Goal: Transaction & Acquisition: Purchase product/service

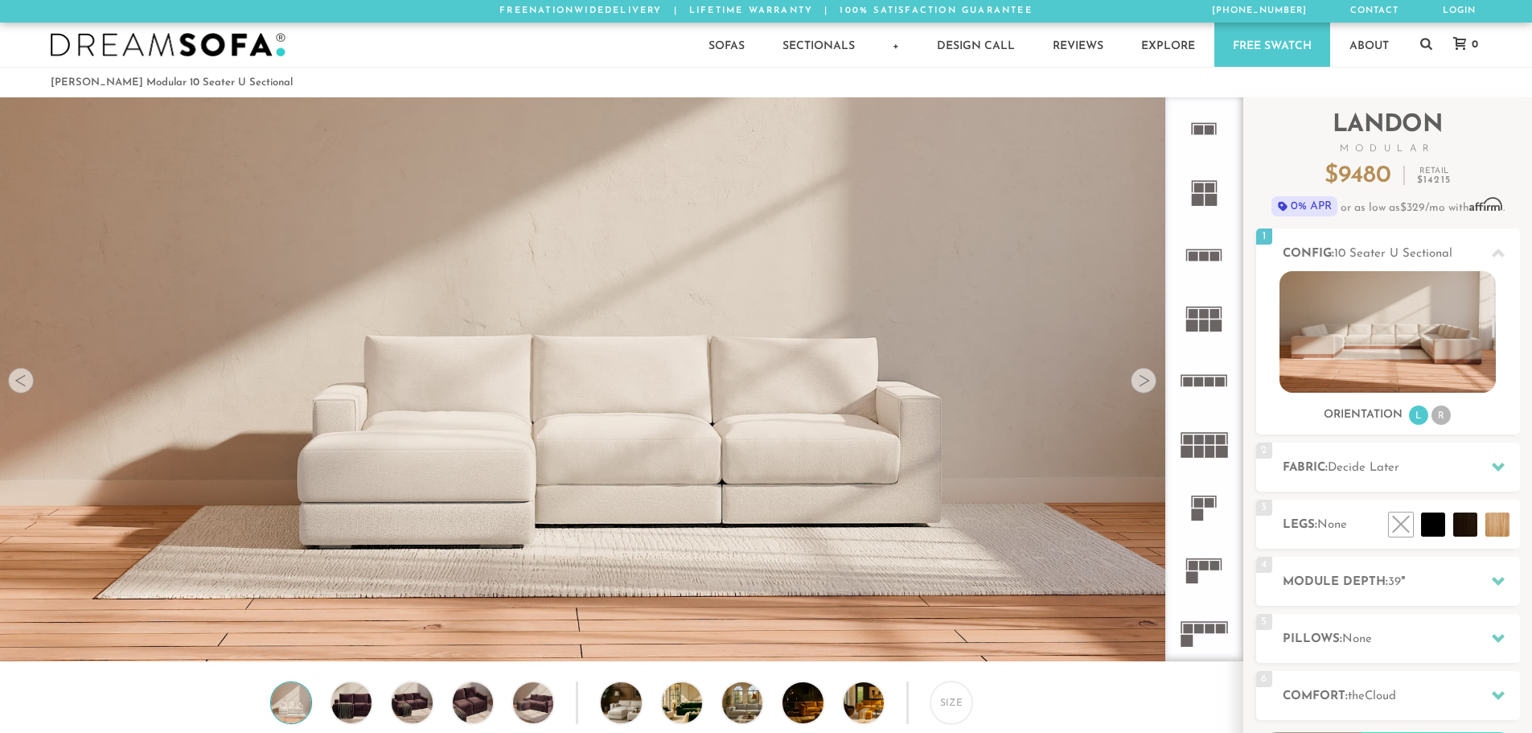
scroll to position [18837, 1520]
click at [1203, 443] on rect at bounding box center [1200, 440] width 10 height 10
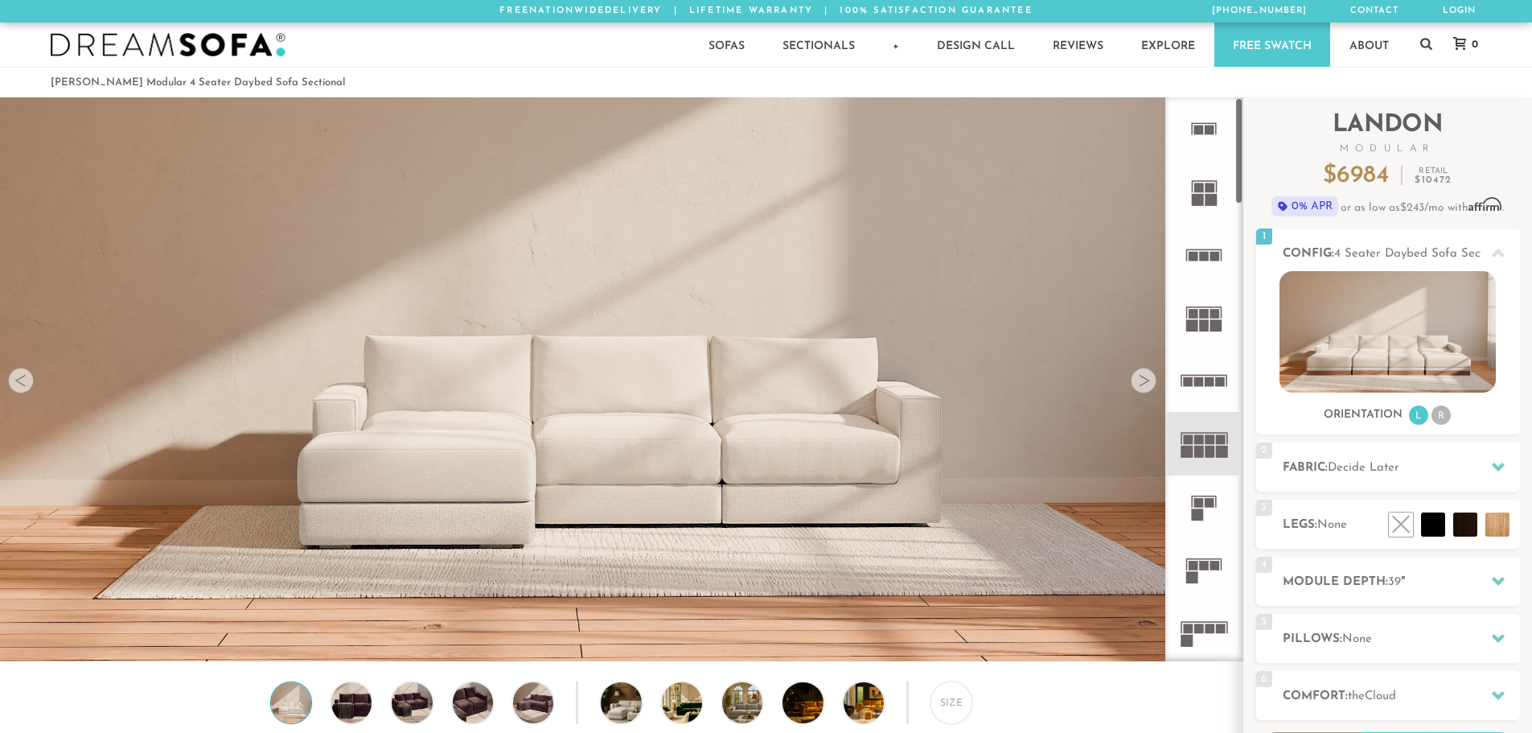
click at [1191, 452] on rect at bounding box center [1188, 452] width 12 height 12
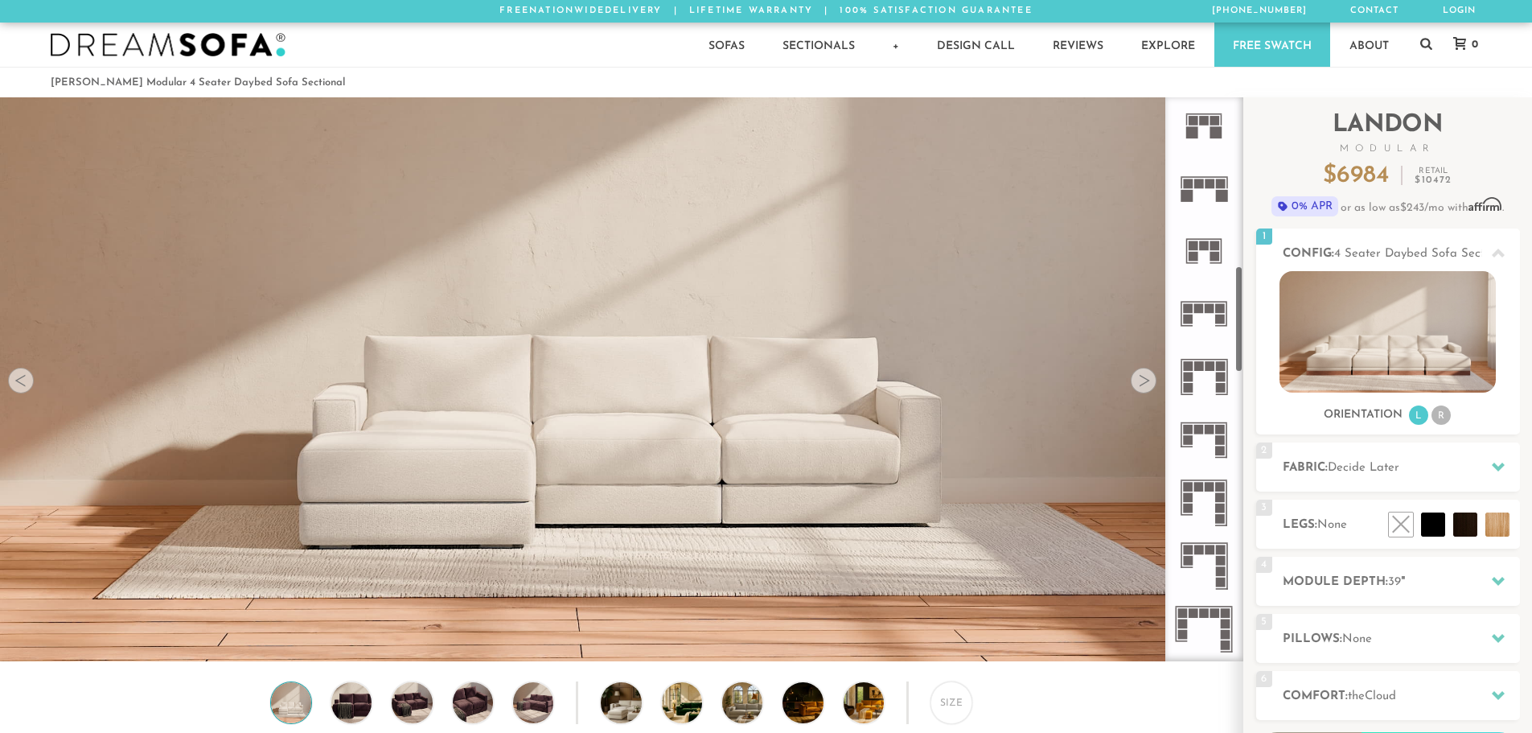
scroll to position [900, 0]
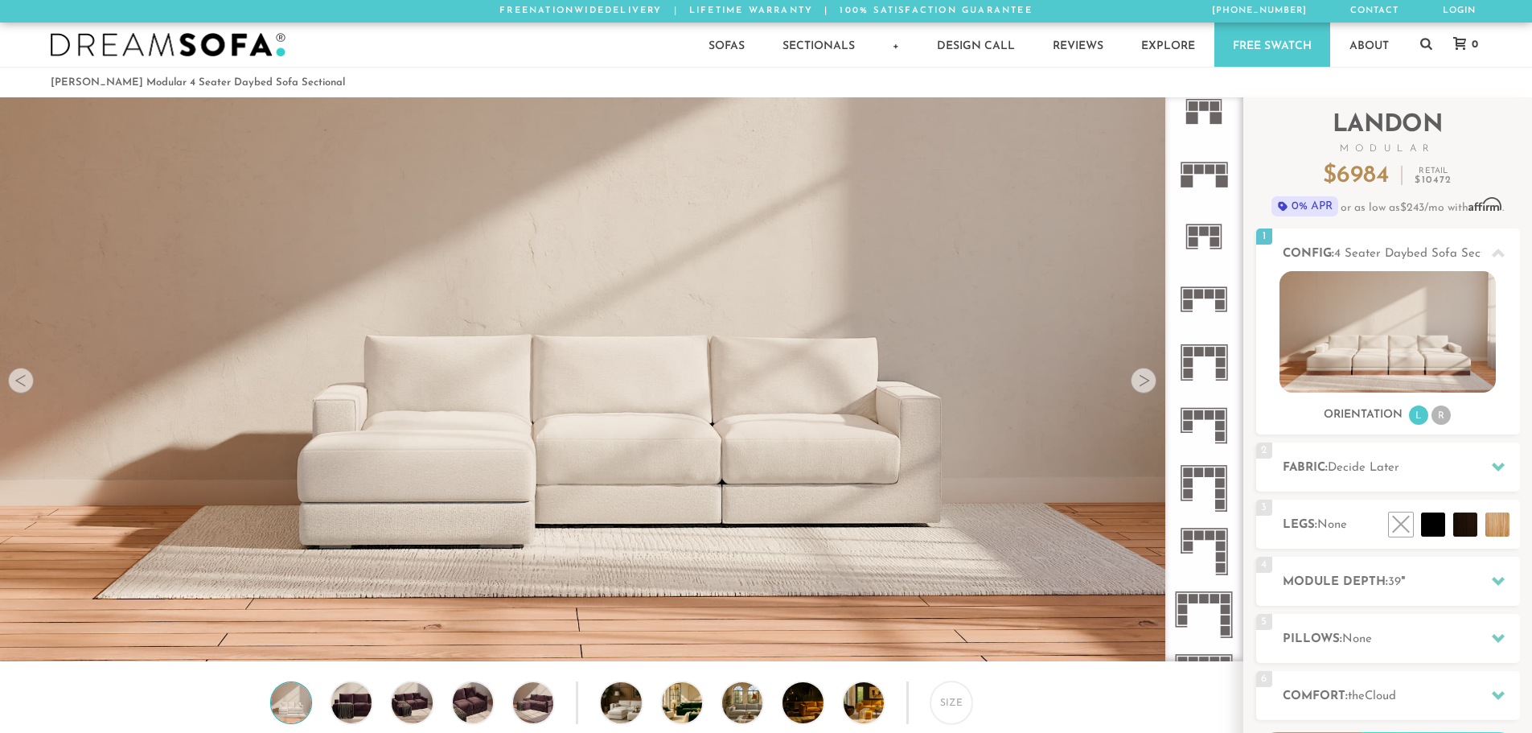
click at [1203, 598] on rect at bounding box center [1205, 599] width 10 height 10
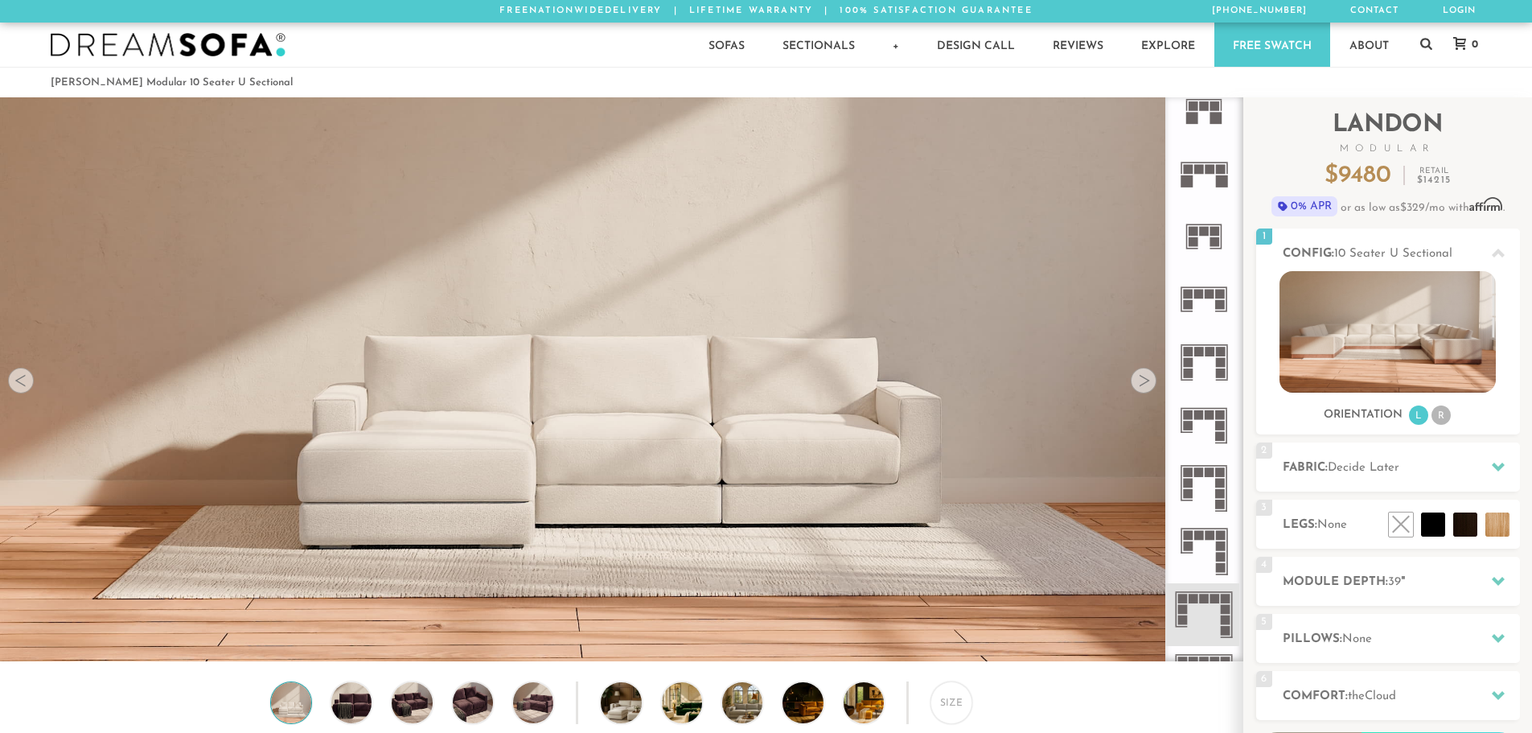
click at [1203, 598] on rect at bounding box center [1205, 599] width 10 height 10
click at [1339, 350] on img at bounding box center [1388, 331] width 216 height 121
click at [1360, 467] on span "Decide Later" at bounding box center [1364, 468] width 72 height 12
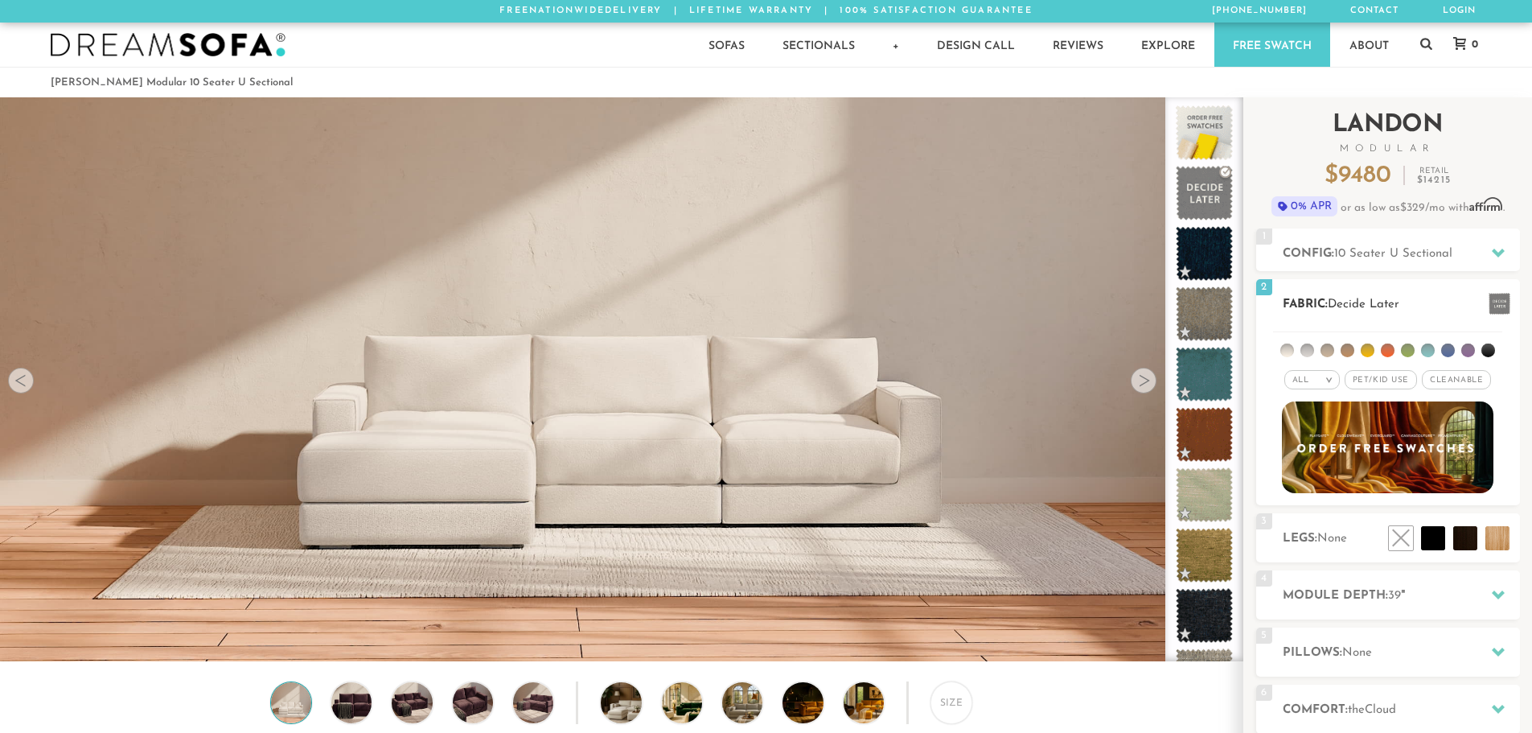
click at [1308, 352] on li at bounding box center [1308, 350] width 14 height 14
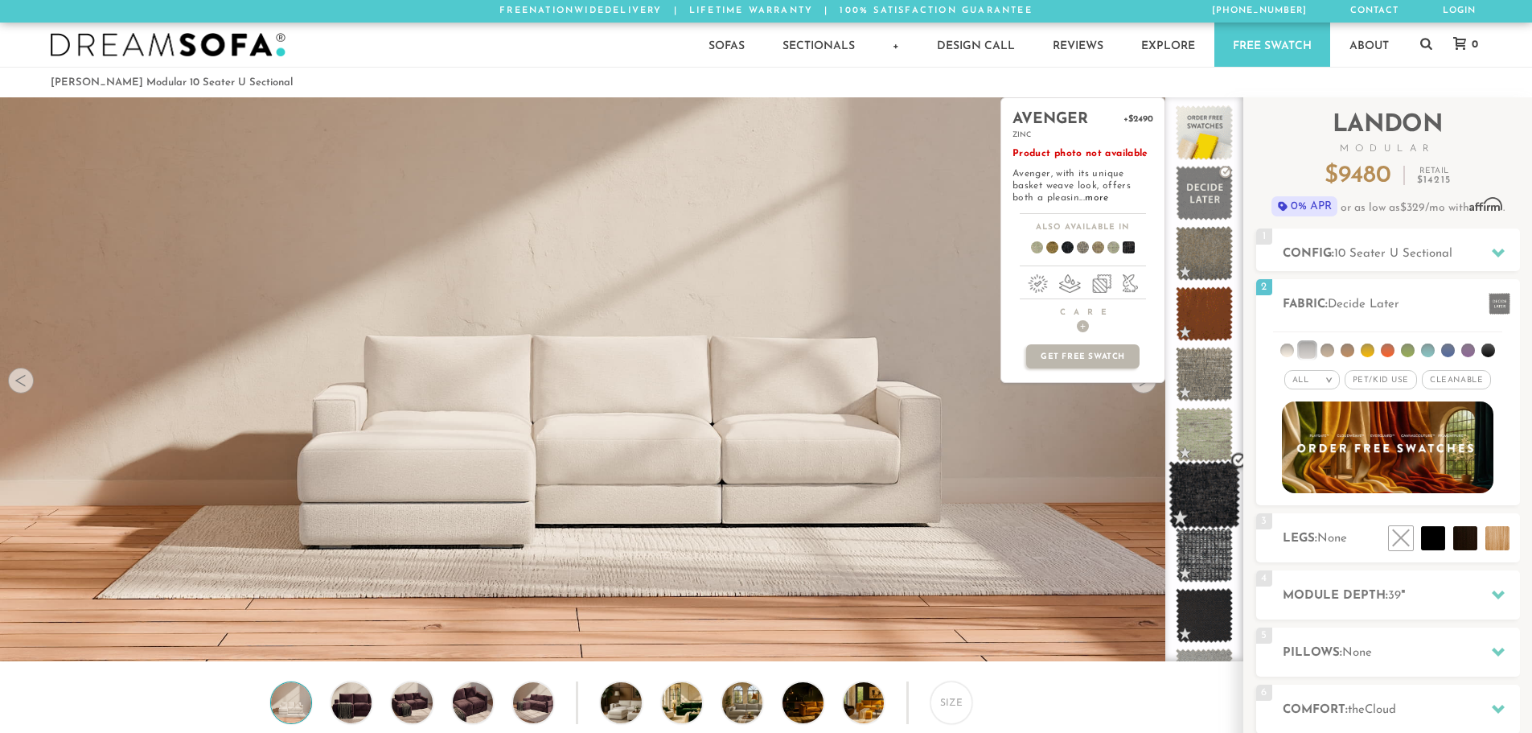
click at [1209, 498] on span at bounding box center [1205, 495] width 72 height 68
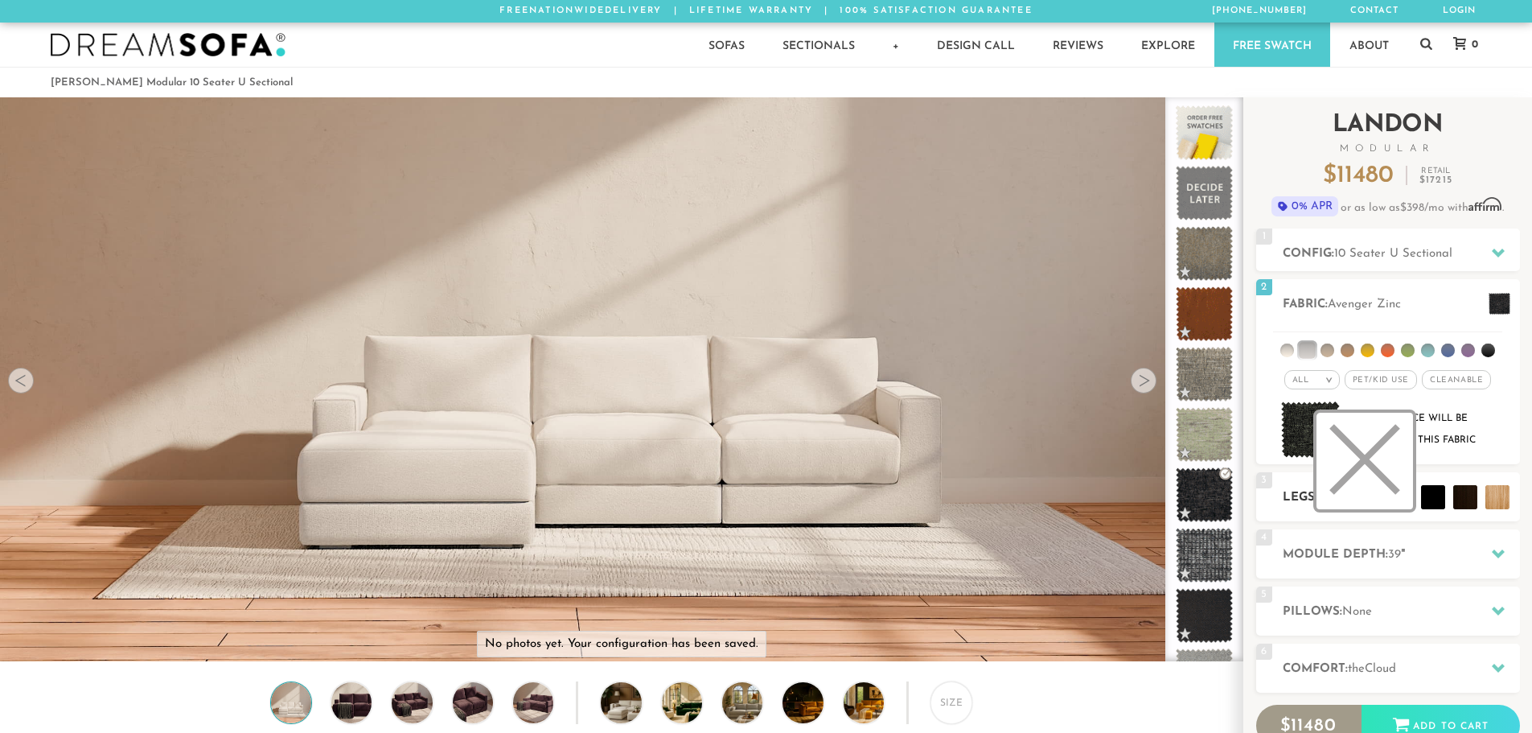
click at [1396, 500] on li at bounding box center [1365, 461] width 97 height 97
click at [1368, 459] on li at bounding box center [1365, 461] width 97 height 97
click at [1364, 554] on h2 "Module Depth: 39 "" at bounding box center [1401, 554] width 237 height 19
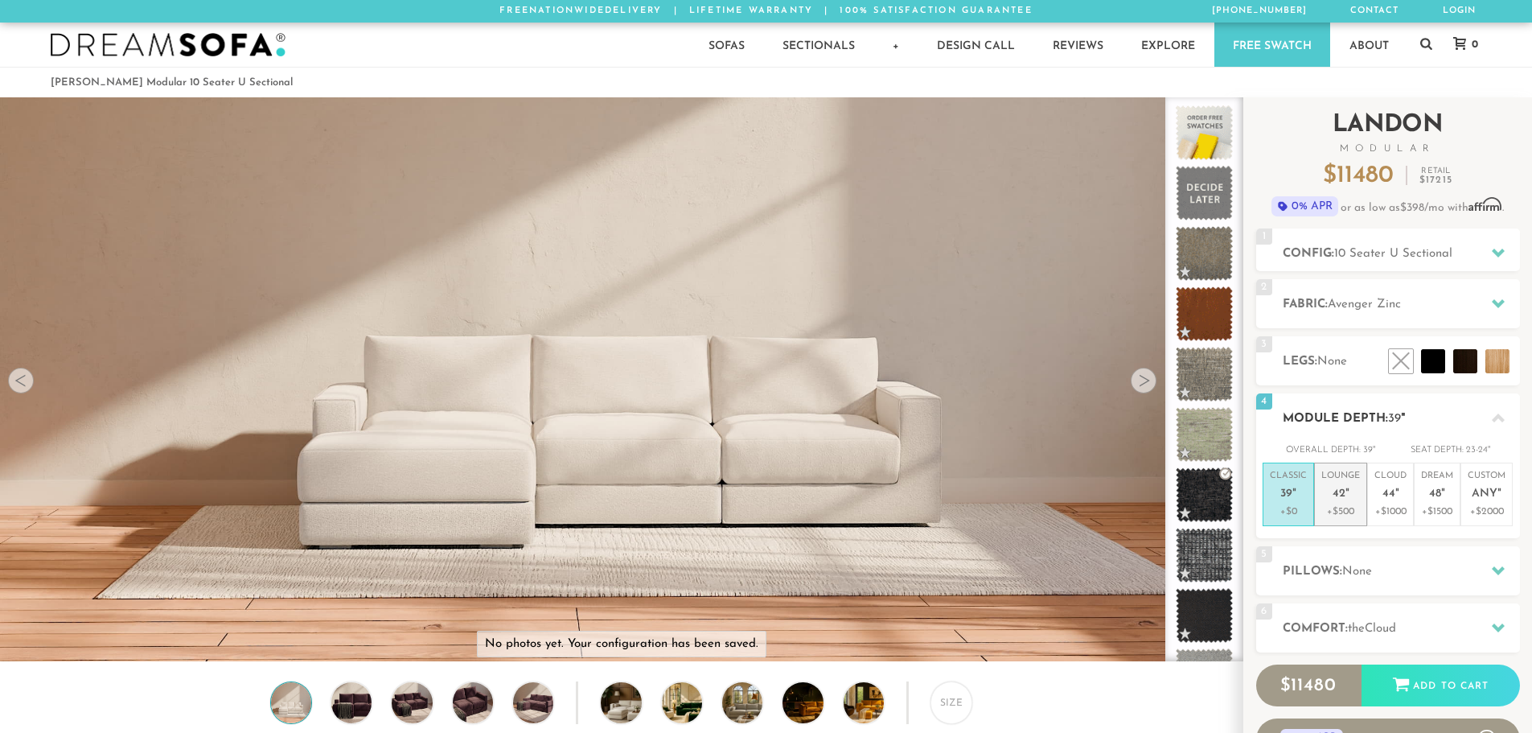
click at [1333, 504] on p "+$500" at bounding box center [1341, 511] width 39 height 14
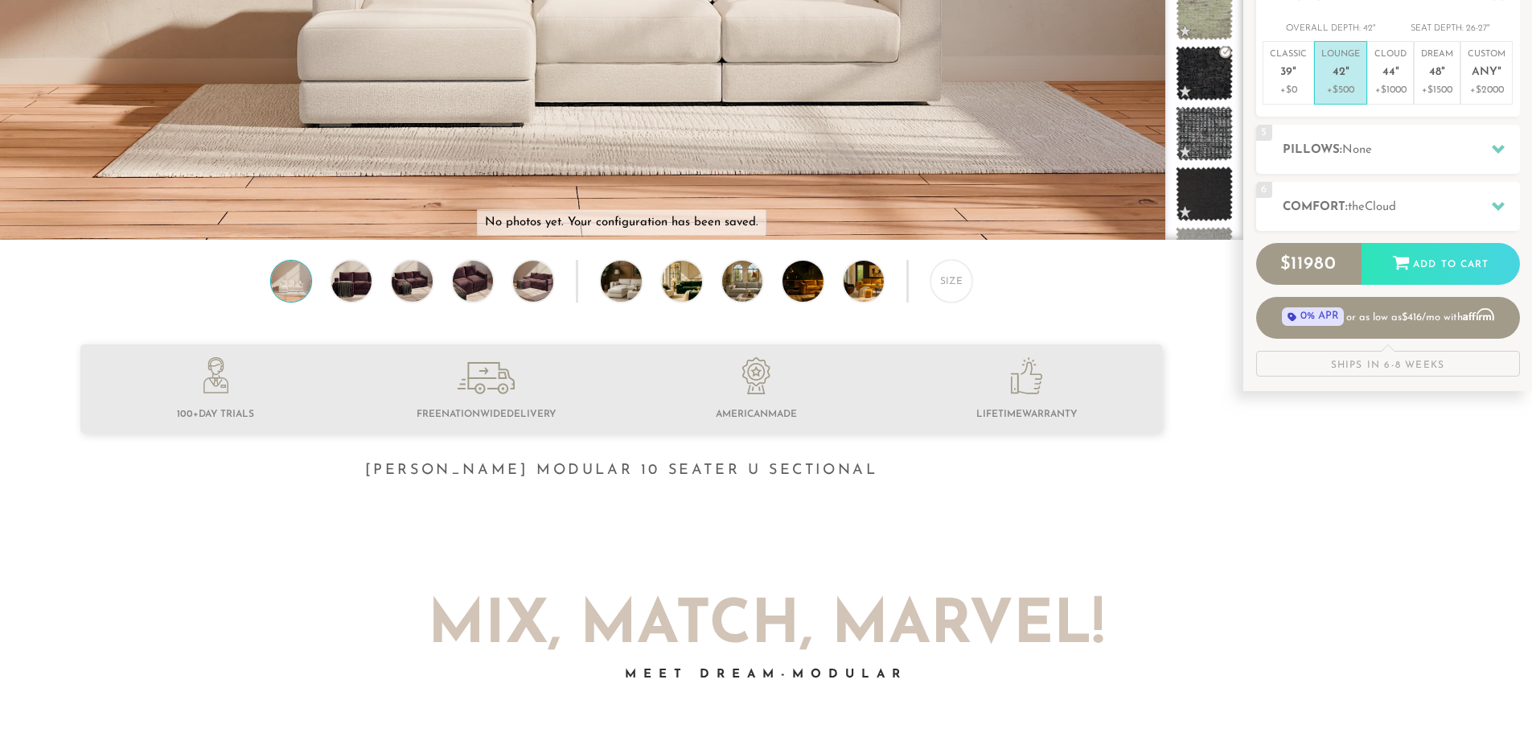
scroll to position [418, 0]
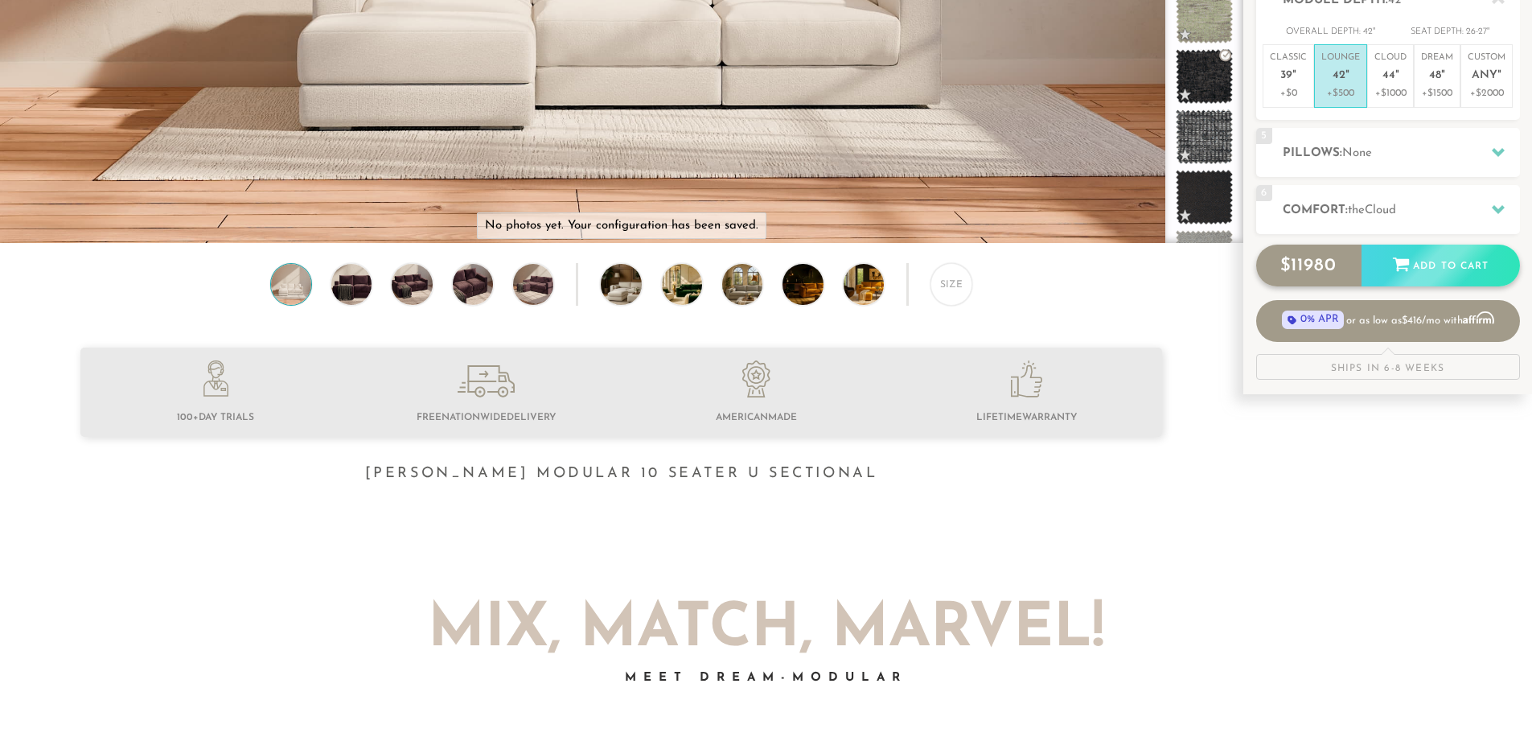
click at [1447, 261] on div "Add to Cart" at bounding box center [1441, 266] width 158 height 43
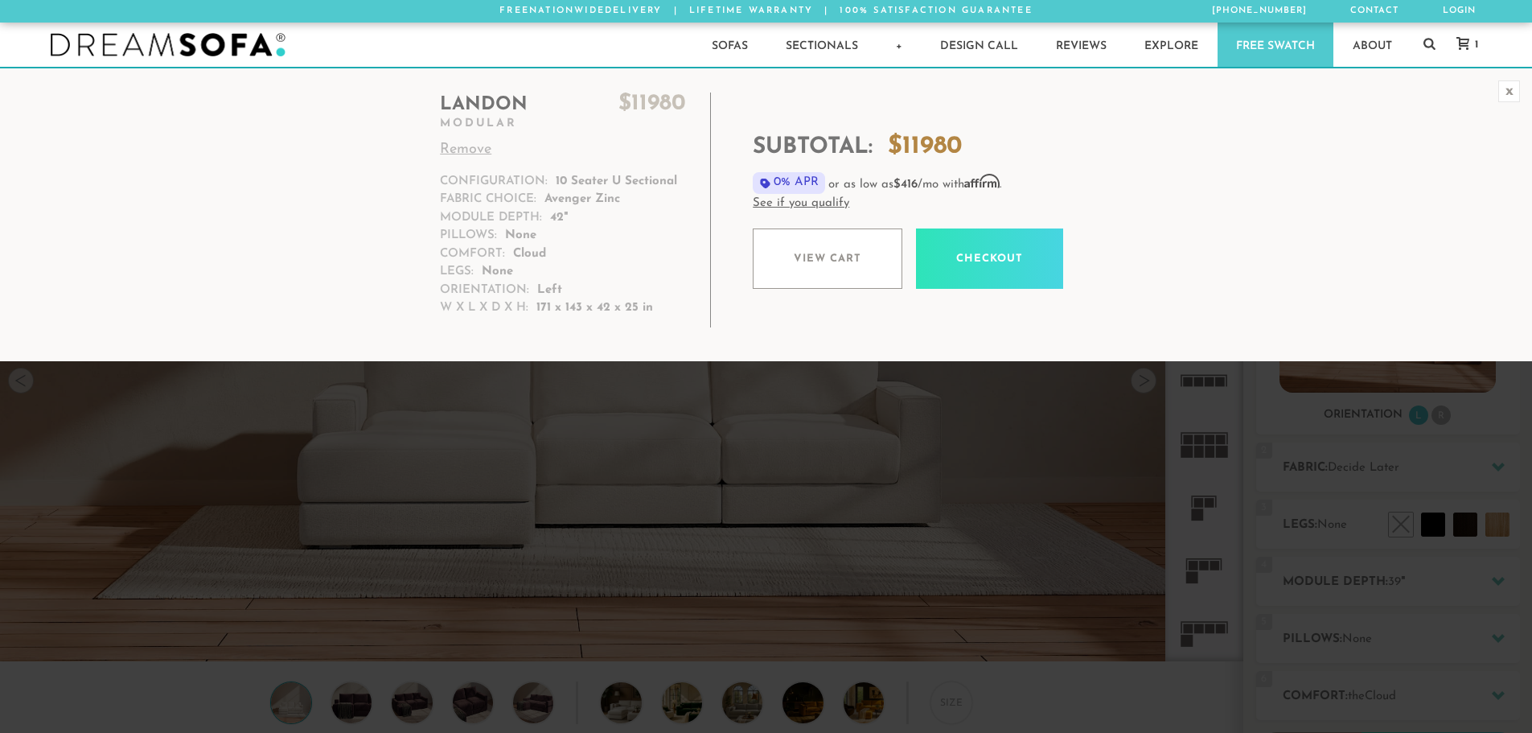
click at [1468, 43] on icon at bounding box center [1463, 43] width 13 height 13
click at [805, 242] on link "View cart" at bounding box center [828, 258] width 150 height 60
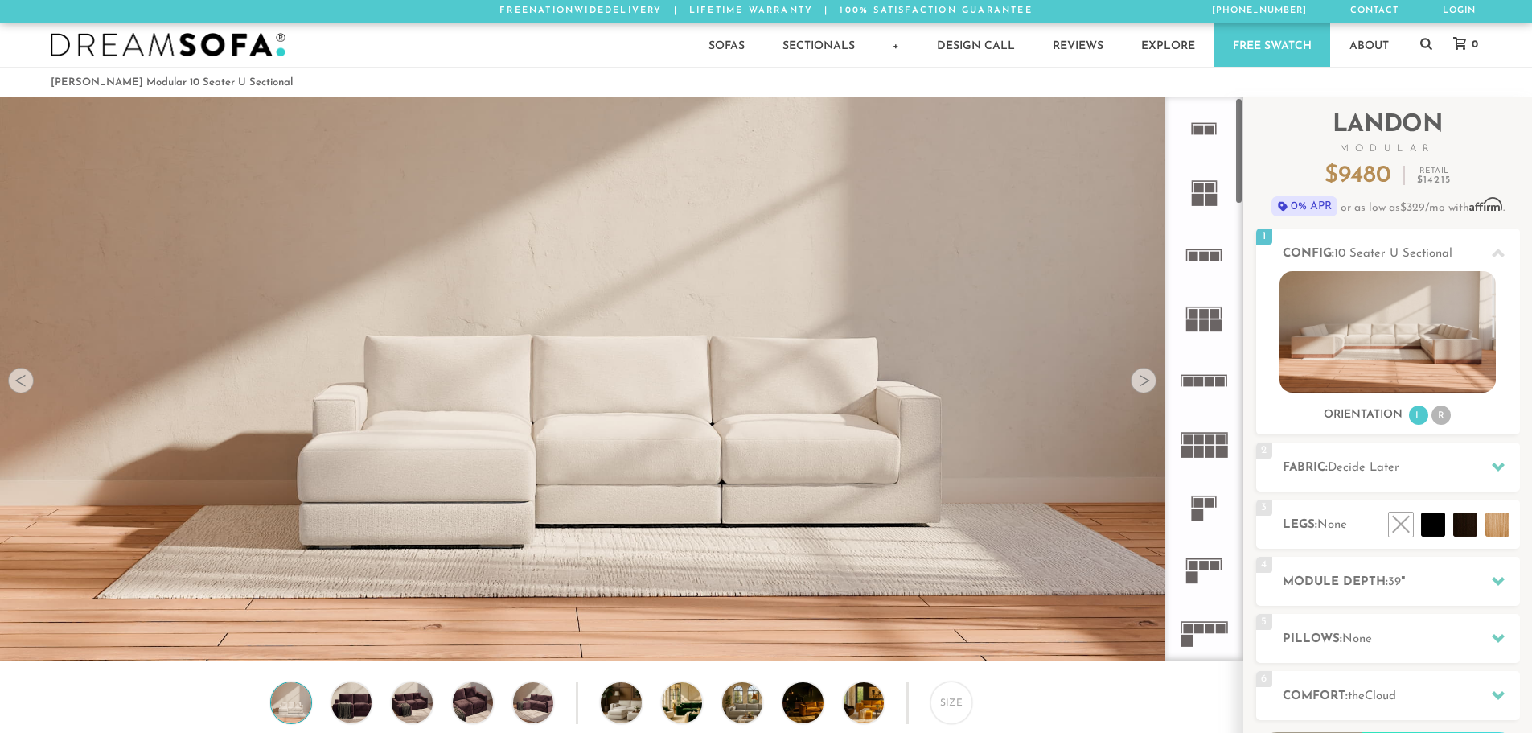
scroll to position [18837, 1520]
click at [1138, 377] on div at bounding box center [1144, 381] width 26 height 26
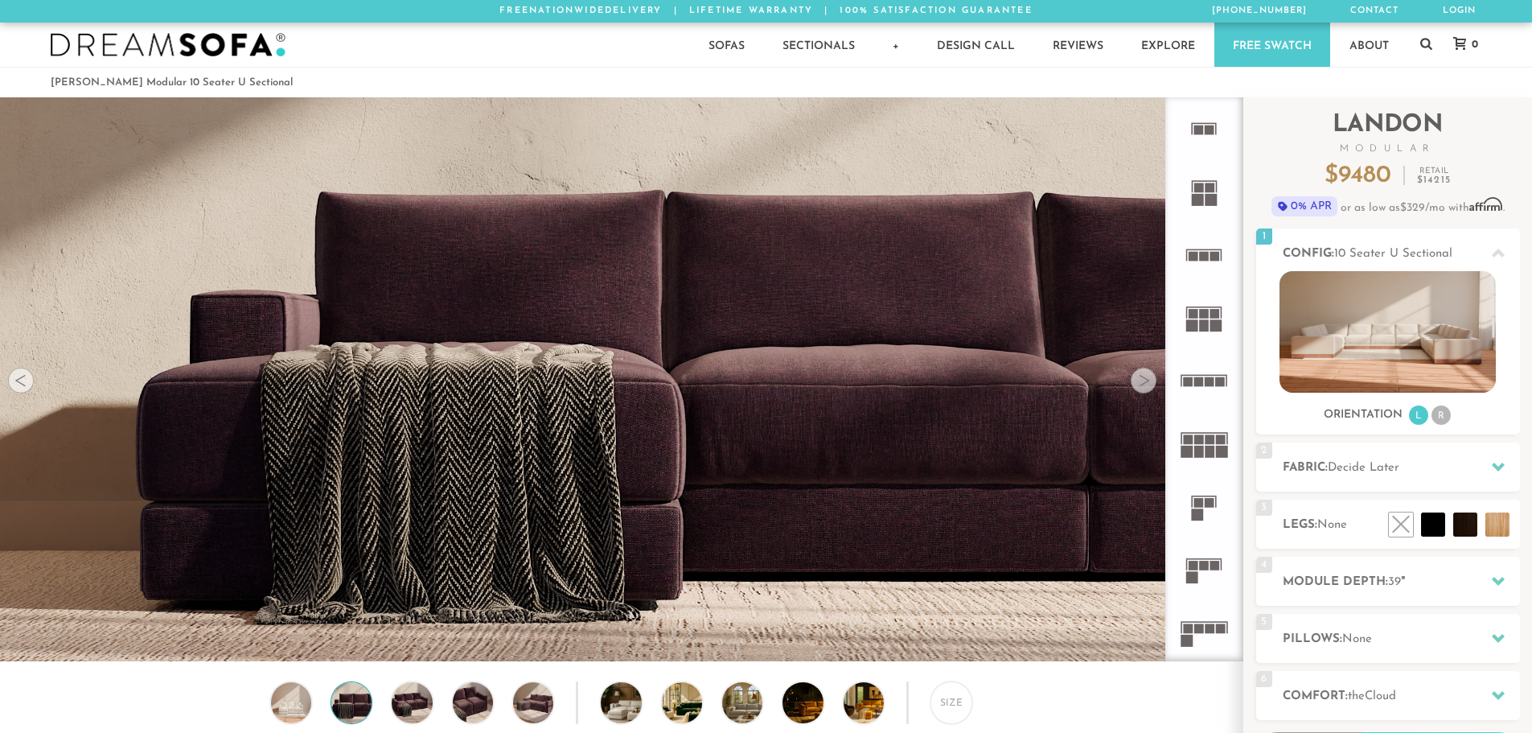
click at [1138, 377] on div at bounding box center [1144, 381] width 26 height 26
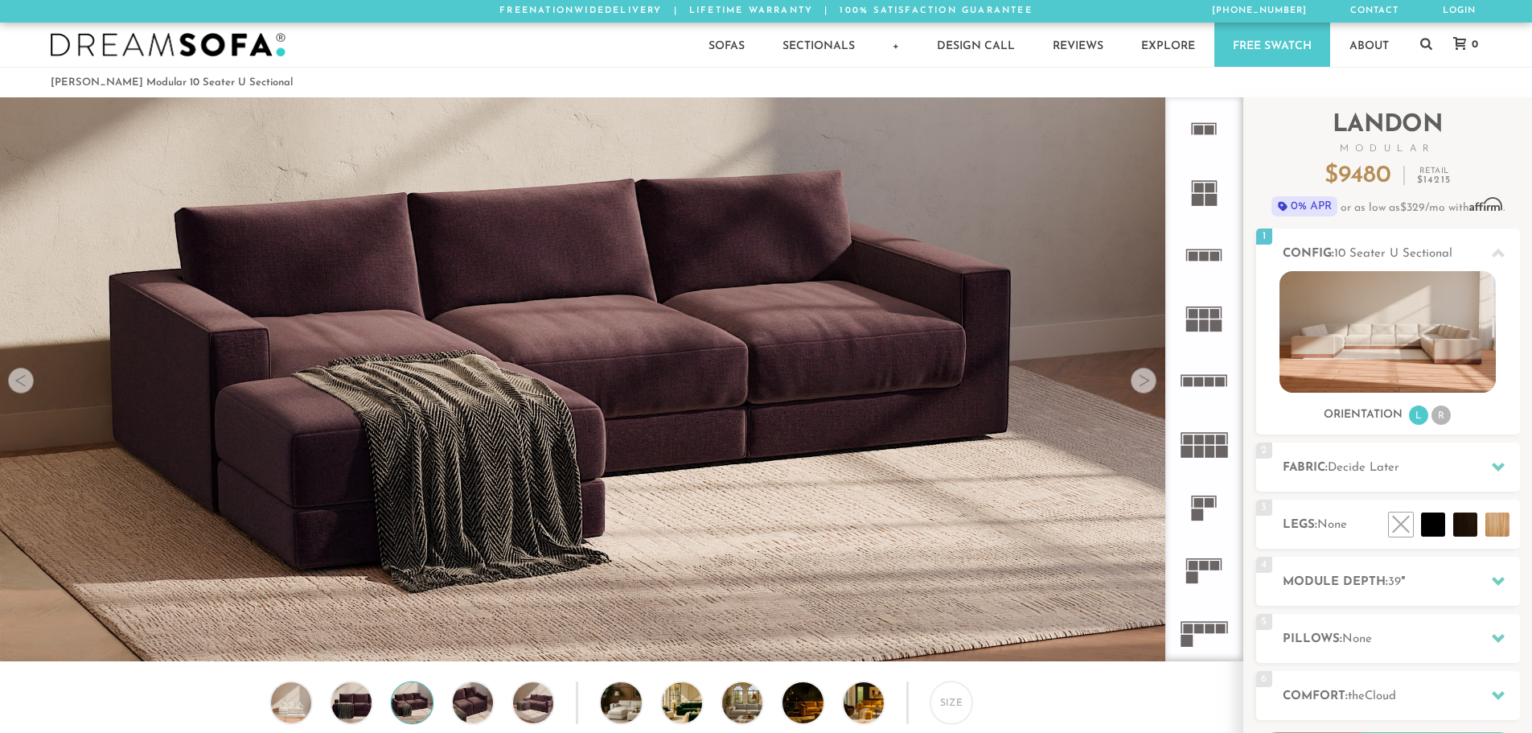
click at [1138, 377] on div at bounding box center [1144, 381] width 26 height 26
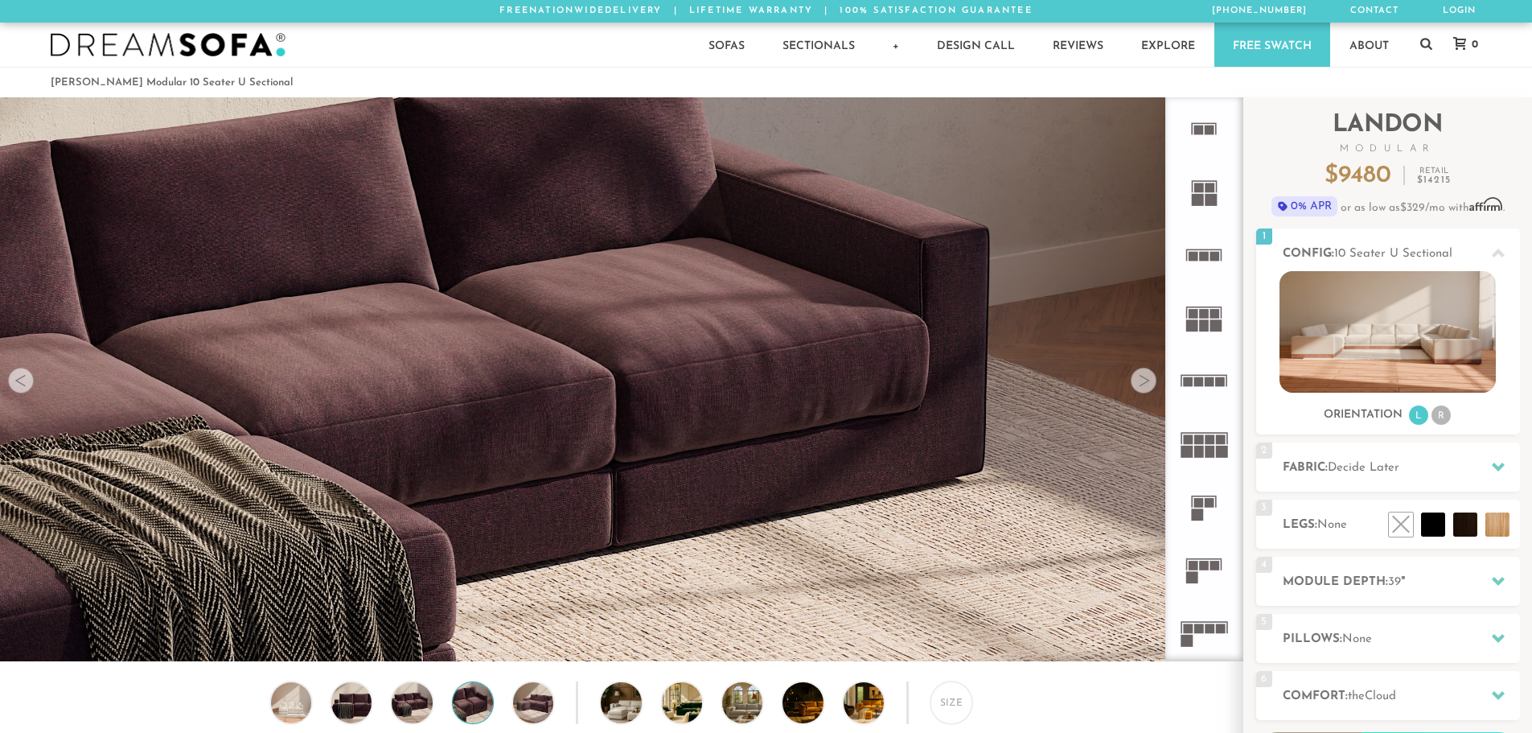
click at [1138, 377] on div at bounding box center [1144, 381] width 26 height 26
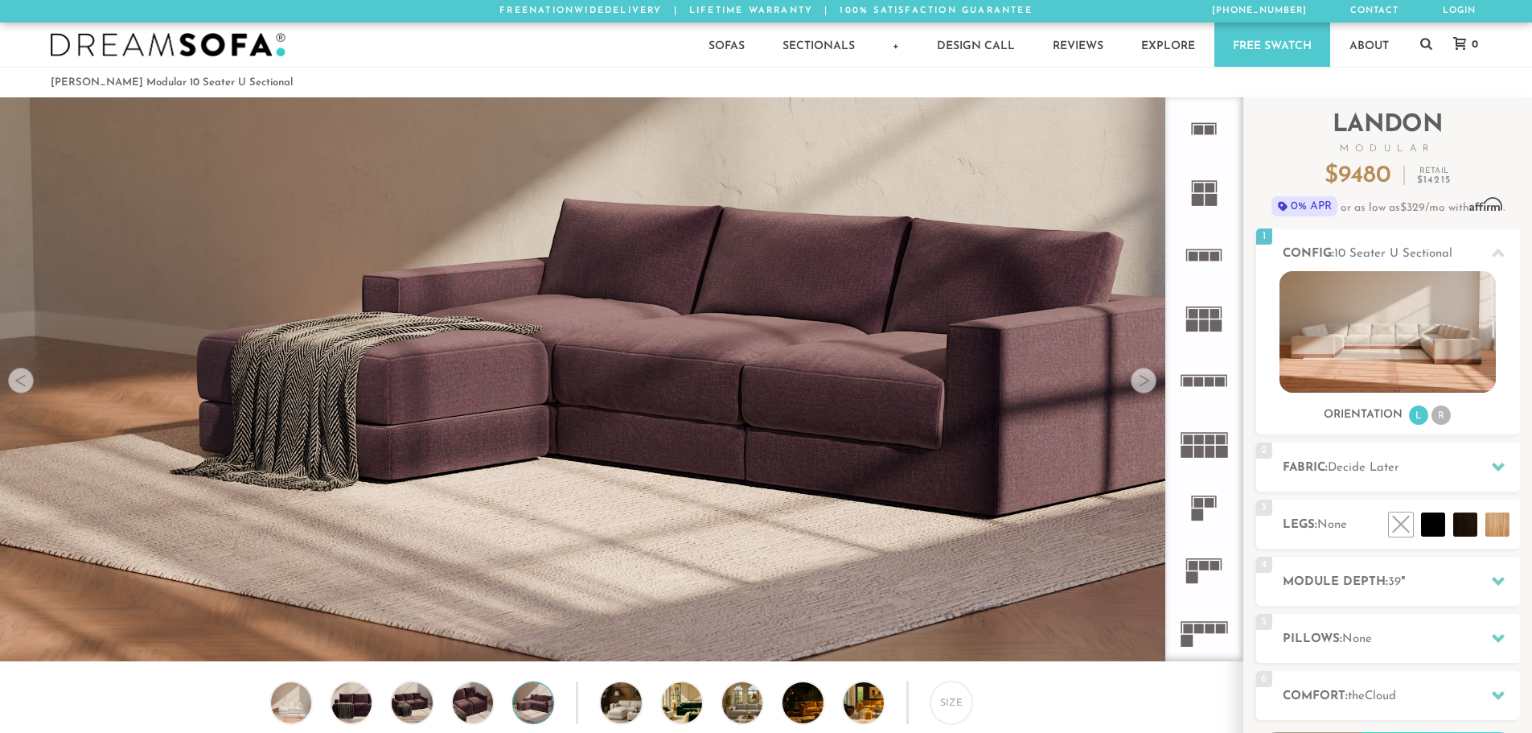
click at [1138, 377] on div at bounding box center [1144, 381] width 26 height 26
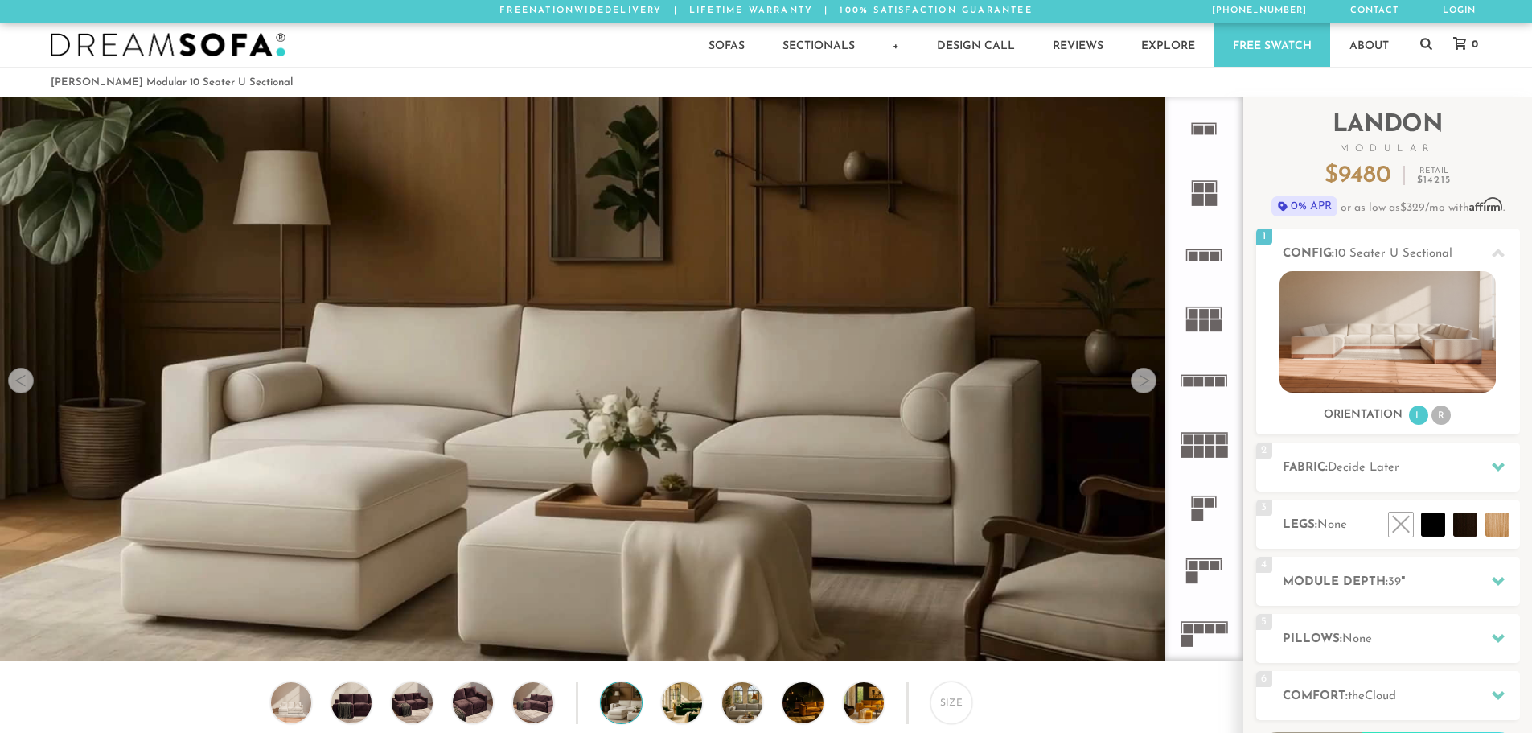
click at [1138, 377] on div at bounding box center [1144, 381] width 26 height 26
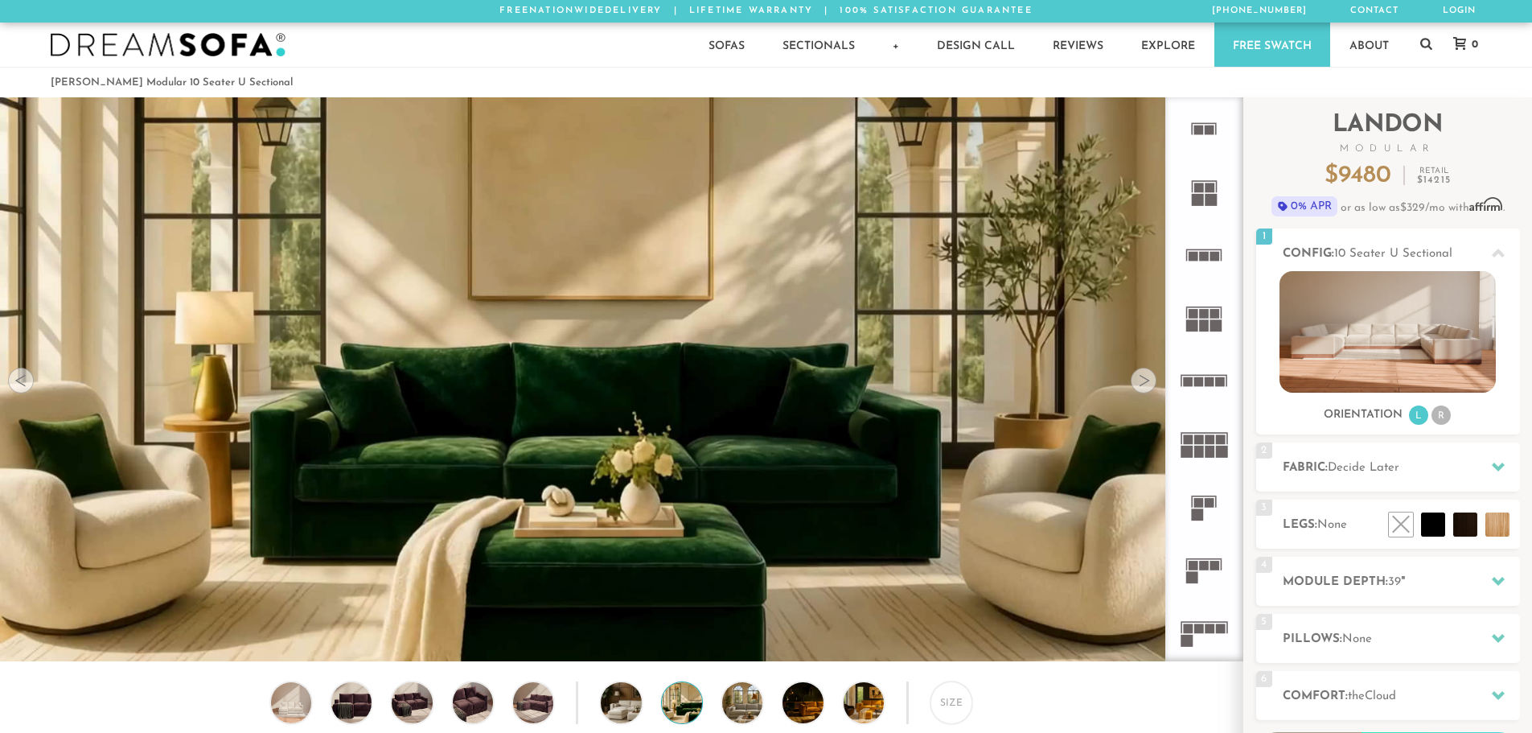
click at [1138, 377] on div at bounding box center [1144, 381] width 26 height 26
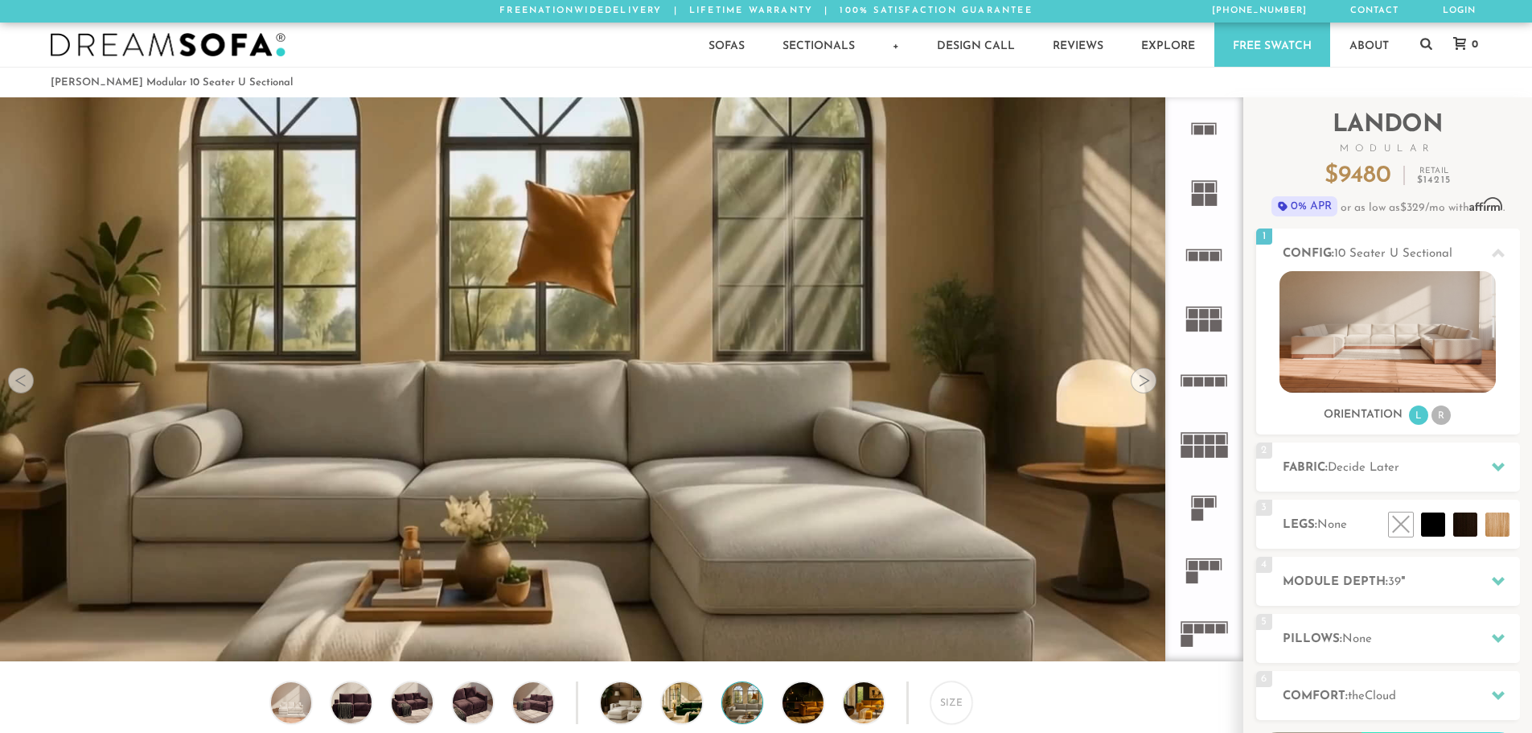
click at [1138, 377] on div at bounding box center [1144, 381] width 26 height 26
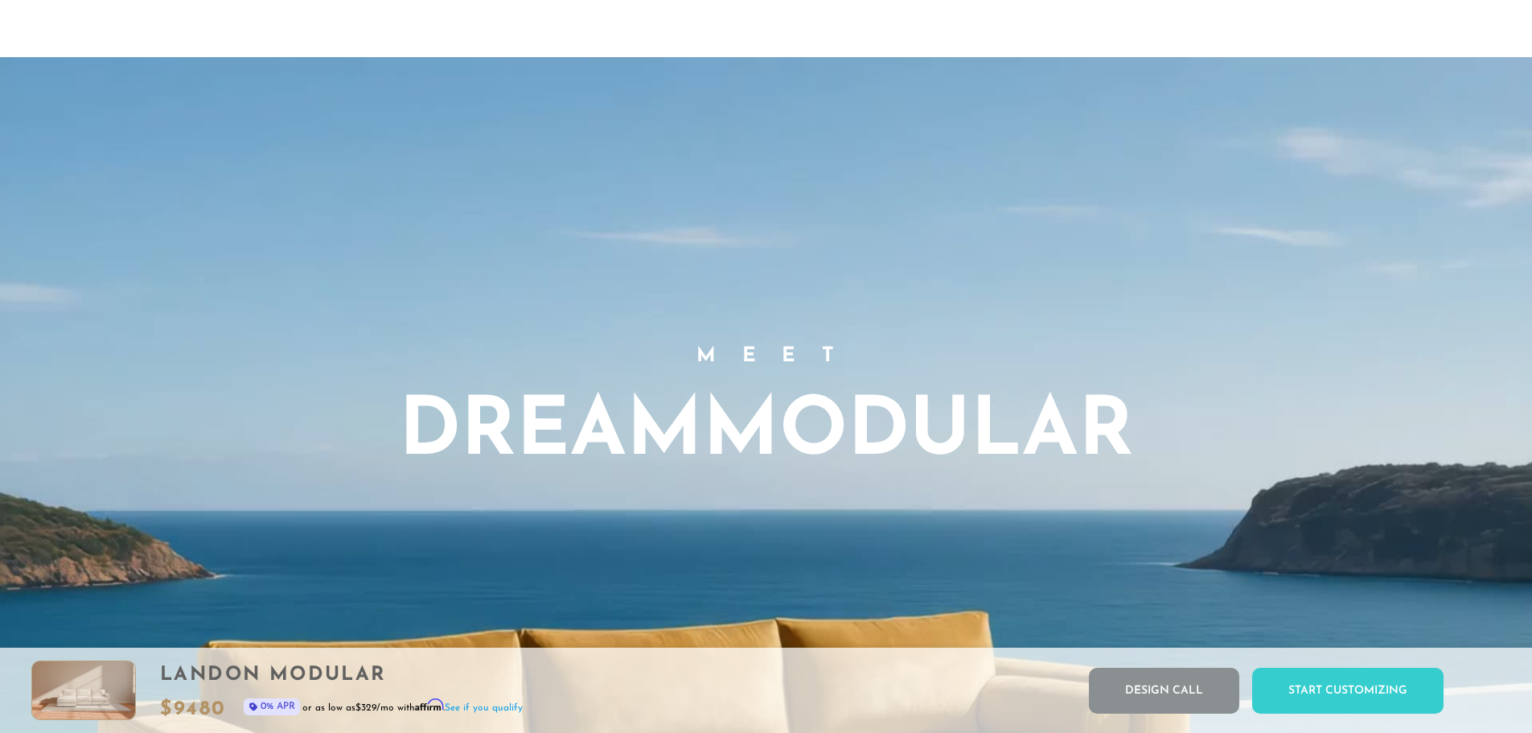
scroll to position [0, 0]
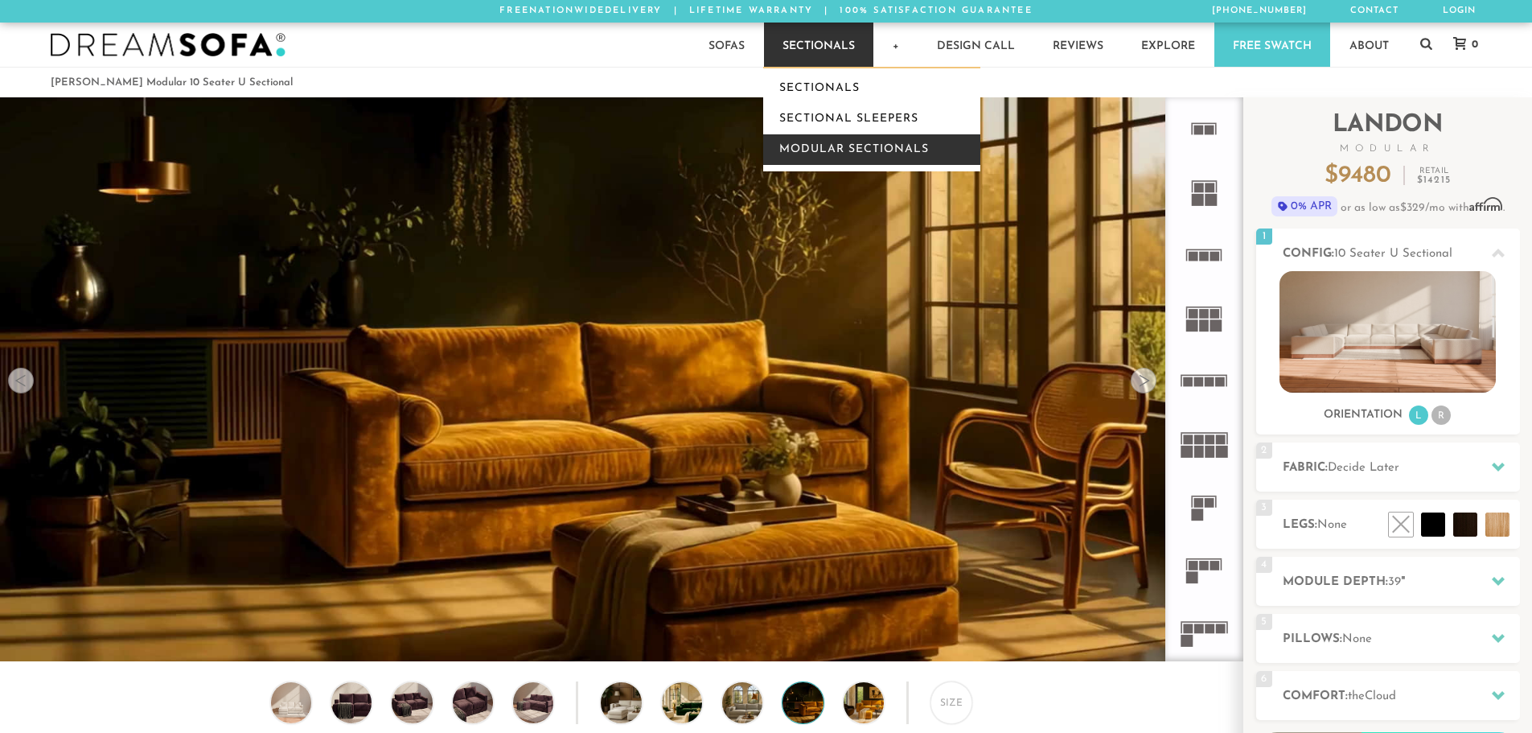
click at [822, 147] on link "Modular Sectionals" at bounding box center [871, 149] width 217 height 31
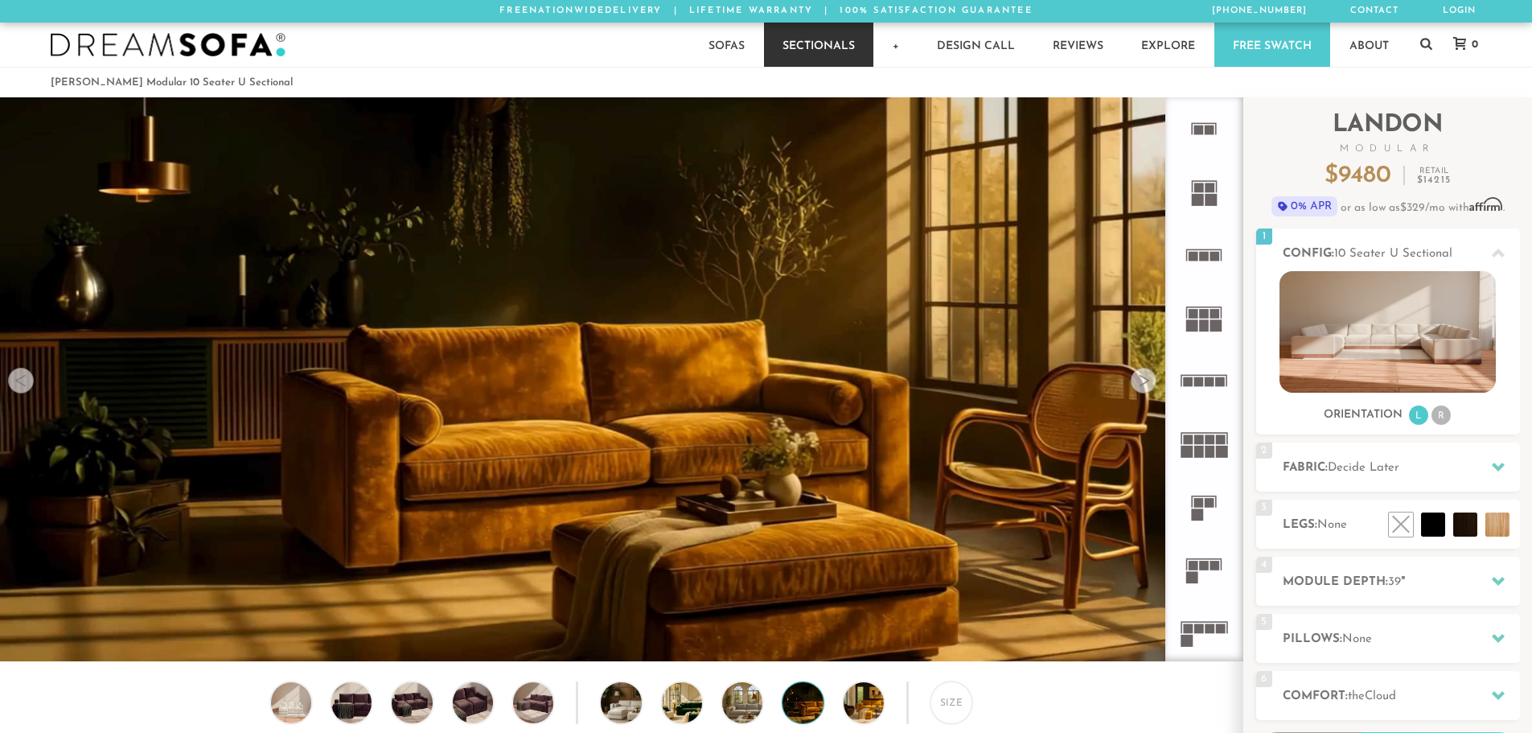
scroll to position [18994, 1520]
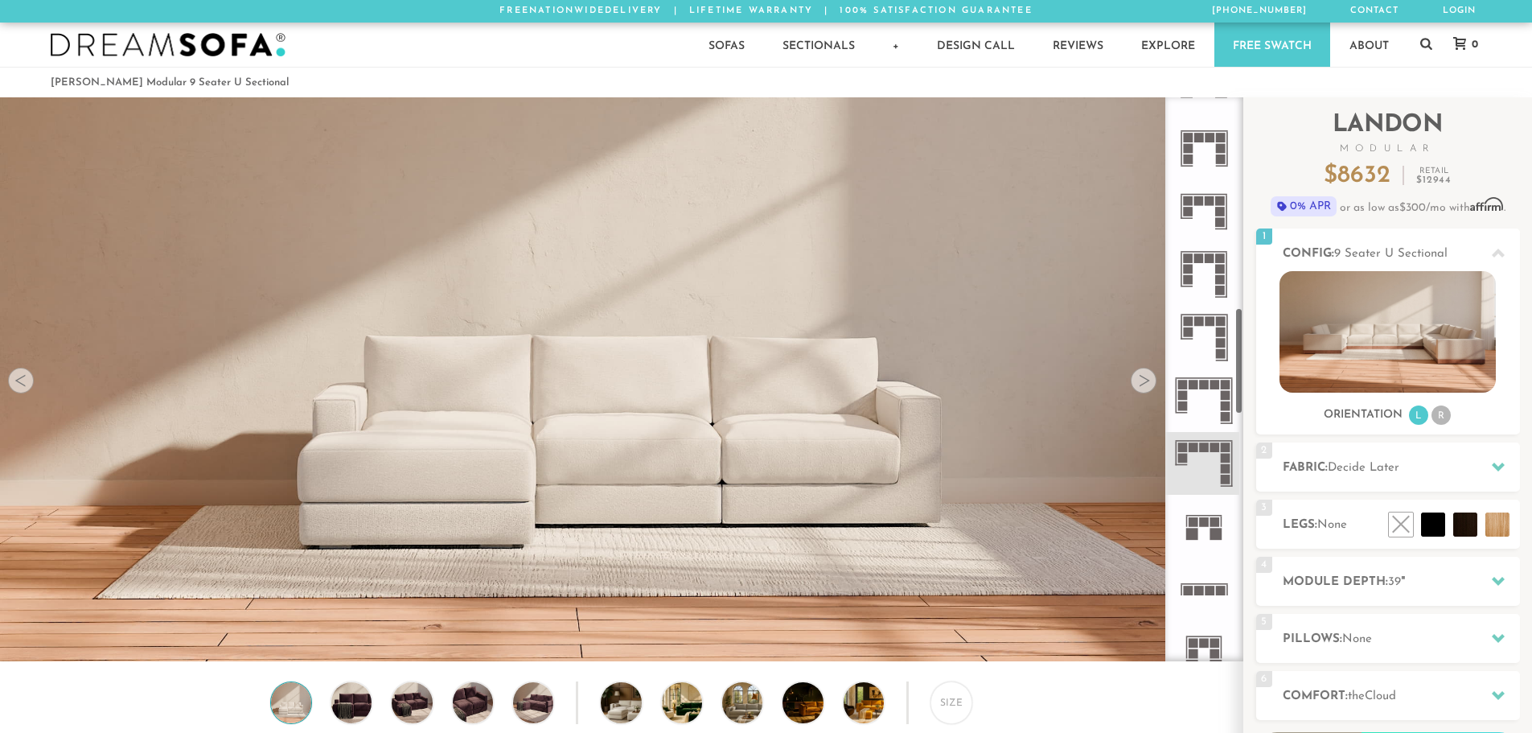
scroll to position [1114, 0]
click at [1196, 465] on icon at bounding box center [1204, 463] width 63 height 63
click at [1196, 464] on icon at bounding box center [1204, 463] width 63 height 63
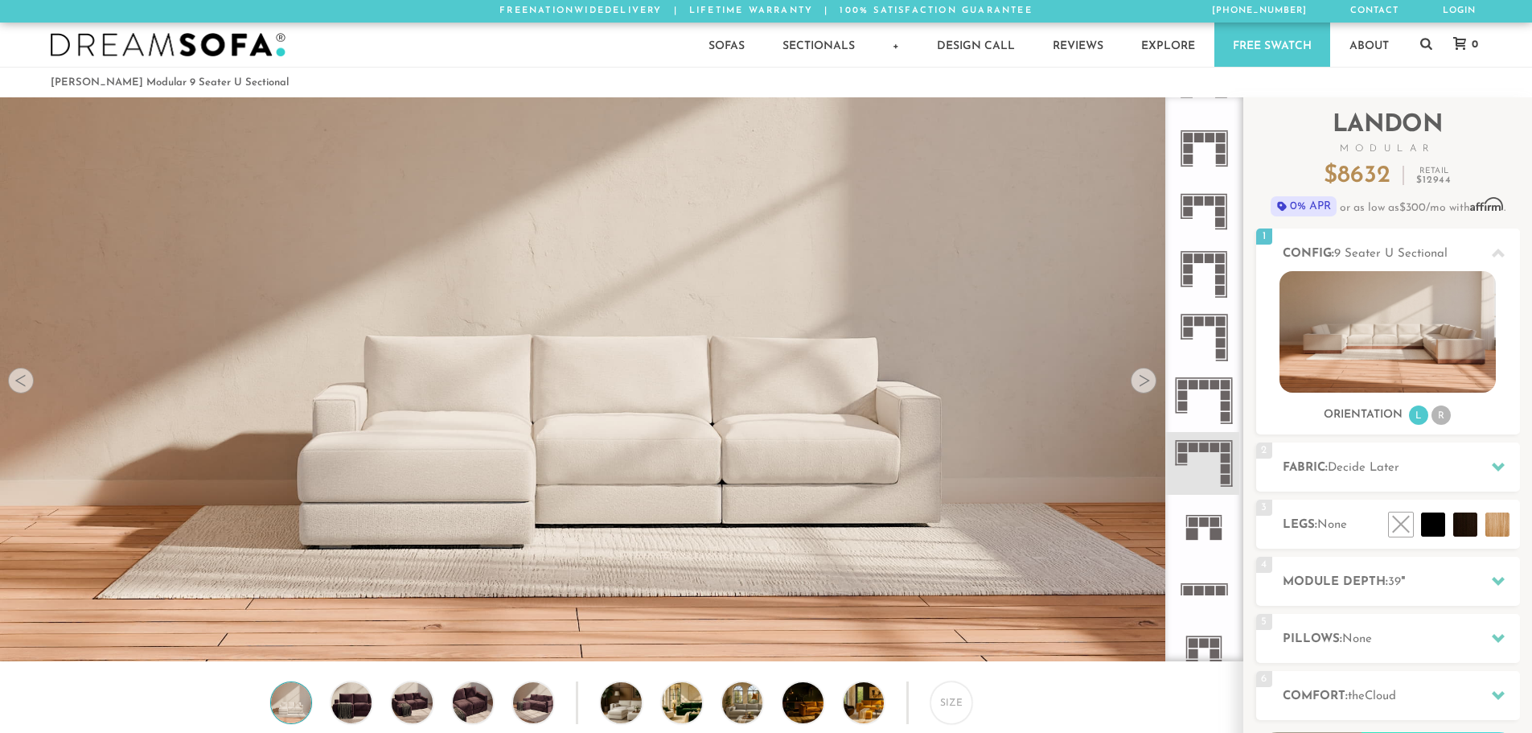
click at [1196, 464] on icon at bounding box center [1204, 463] width 63 height 63
click at [1196, 463] on icon at bounding box center [1204, 463] width 63 height 63
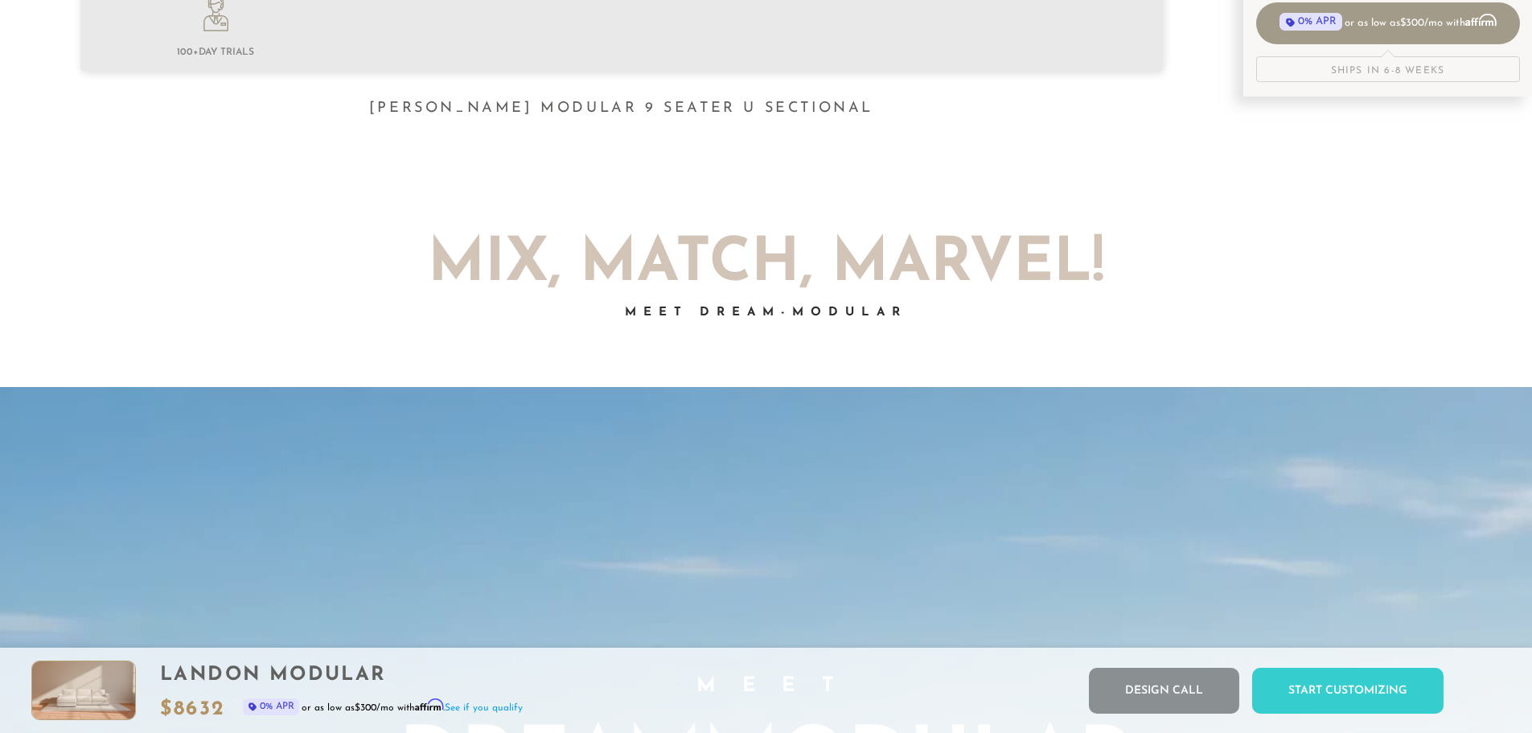
scroll to position [0, 0]
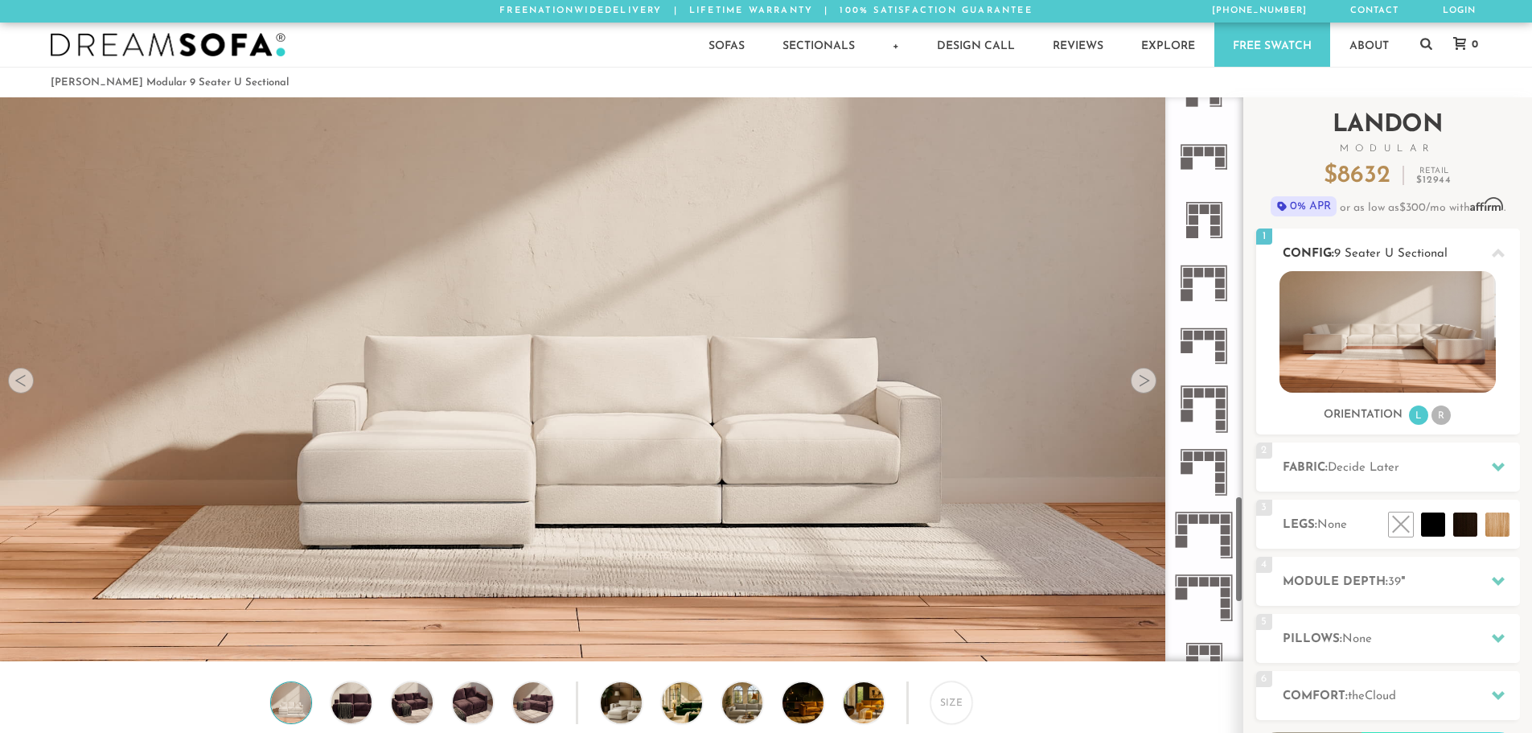
click at [1362, 323] on img at bounding box center [1388, 331] width 216 height 121
click at [1446, 425] on ul "L R" at bounding box center [1430, 416] width 45 height 22
click at [1445, 420] on li "R" at bounding box center [1441, 414] width 19 height 19
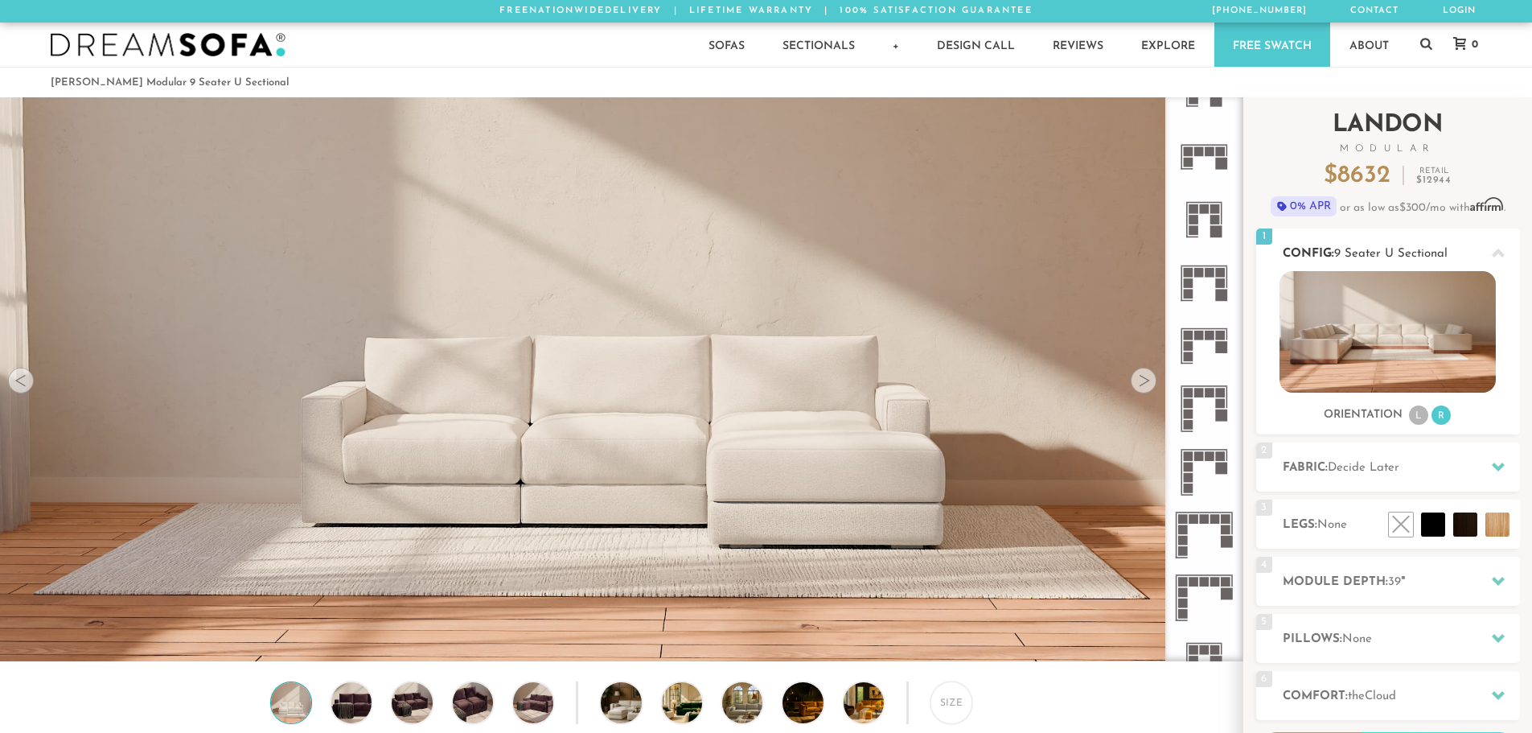
click at [1424, 415] on li "L" at bounding box center [1418, 414] width 19 height 19
